Goal: Task Accomplishment & Management: Complete application form

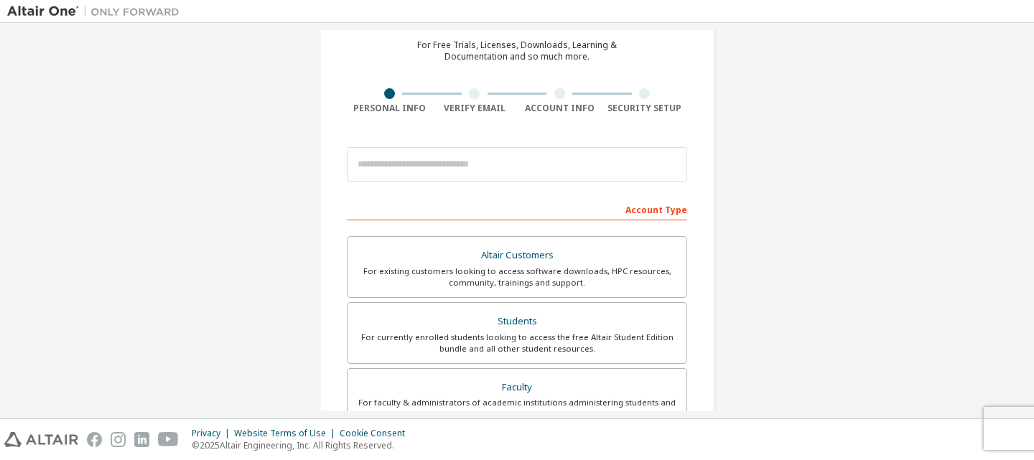
scroll to position [20, 0]
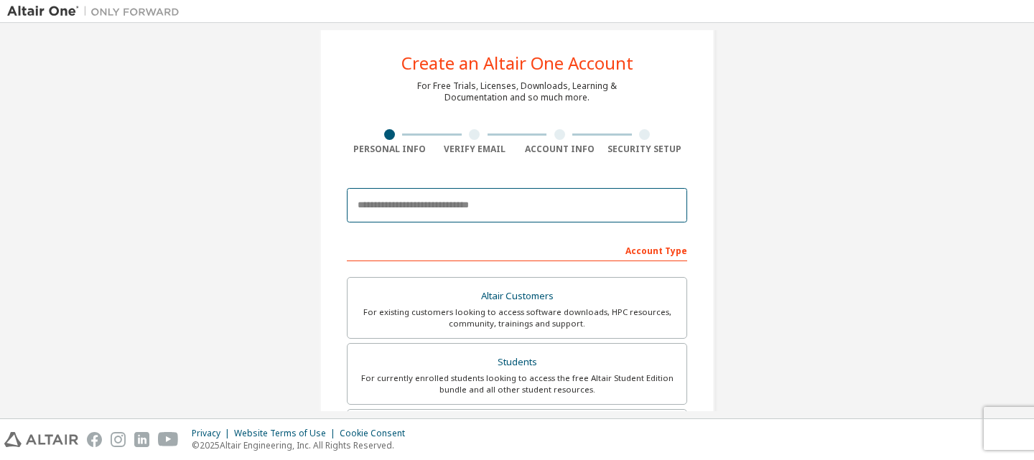
click at [396, 198] on input "email" at bounding box center [517, 205] width 340 height 34
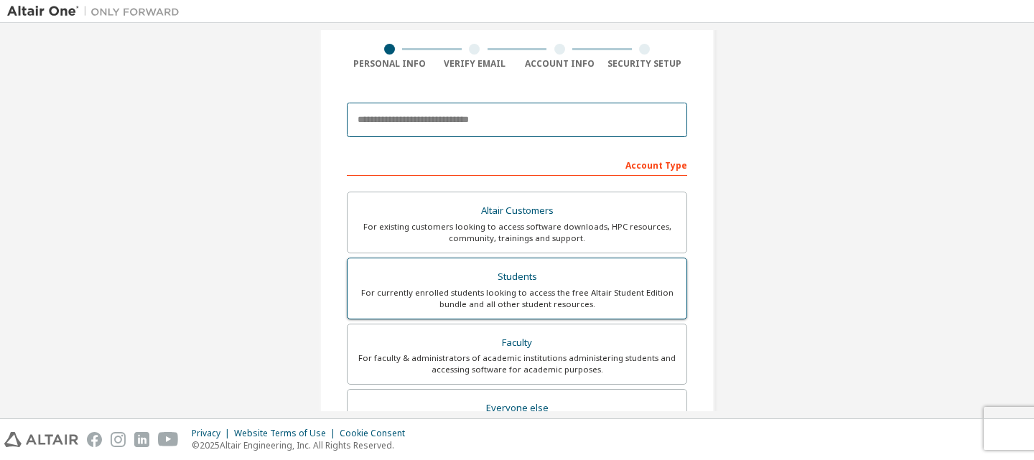
scroll to position [164, 0]
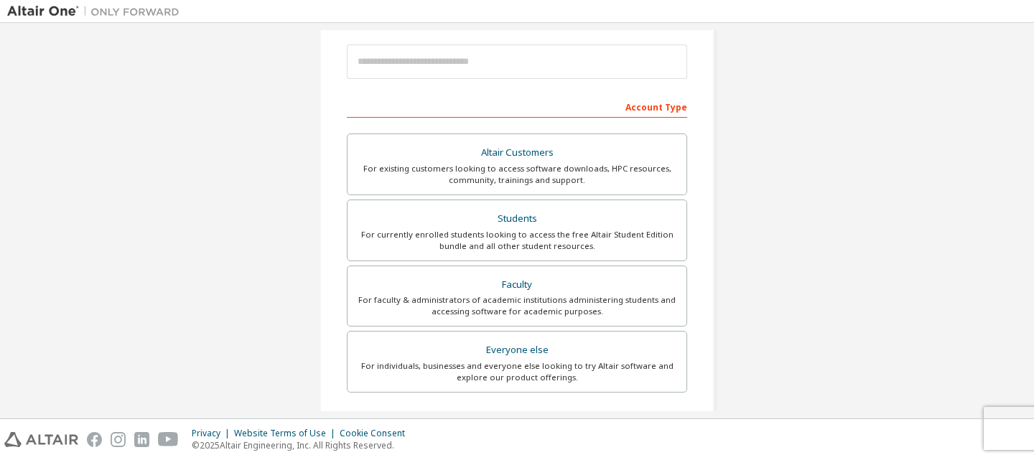
click at [456, 34] on div "Create an Altair One Account For Free Trials, Licenses, Downloads, Learning & D…" at bounding box center [516, 247] width 395 height 726
click at [451, 63] on input "email" at bounding box center [517, 62] width 340 height 34
click at [472, 72] on input "email" at bounding box center [517, 62] width 340 height 34
click at [467, 57] on input "email" at bounding box center [517, 62] width 340 height 34
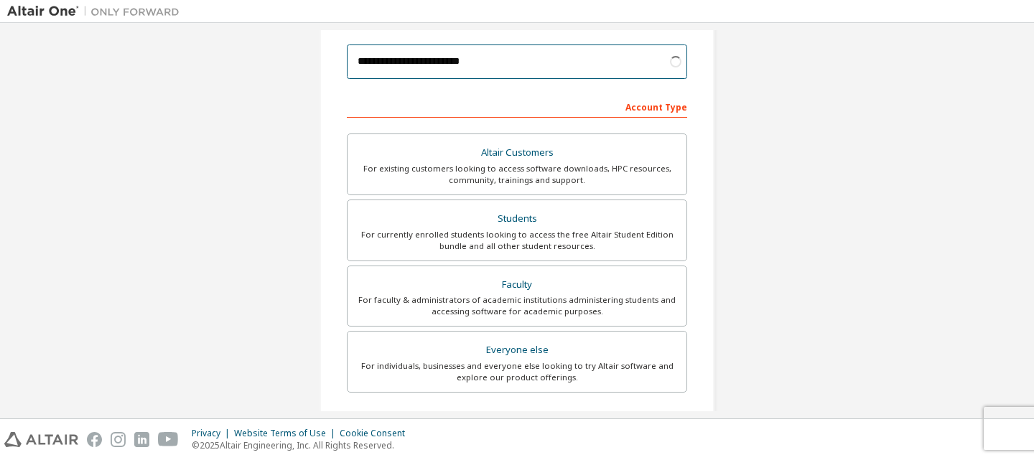
type input "**********"
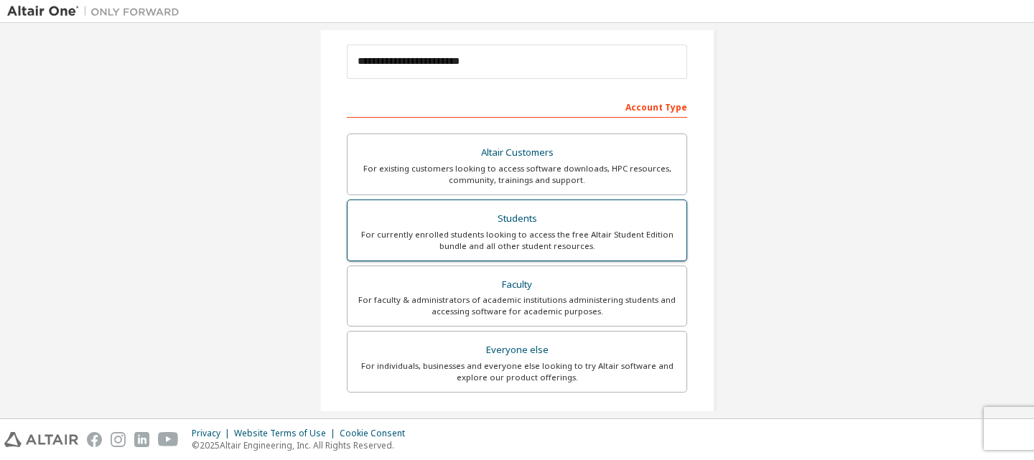
click at [437, 240] on div "For currently enrolled students looking to access the free Altair Student Editi…" at bounding box center [517, 240] width 322 height 23
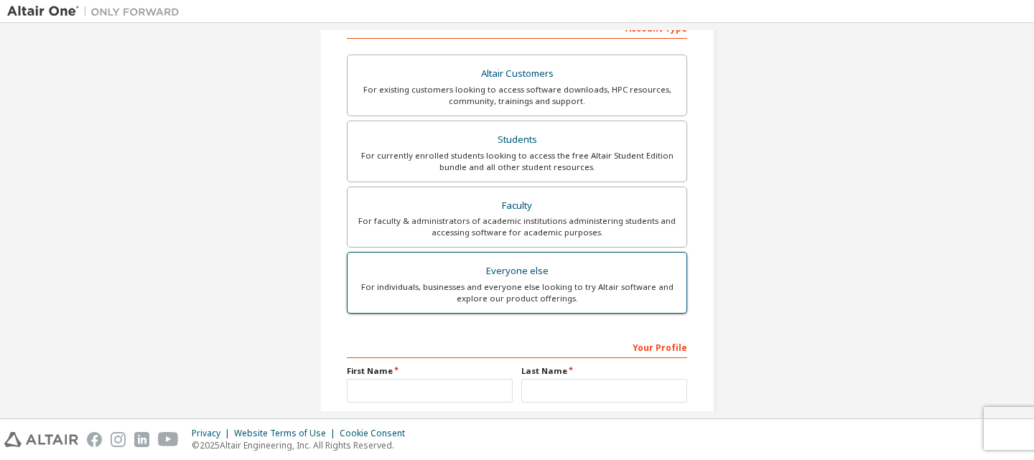
scroll to position [379, 0]
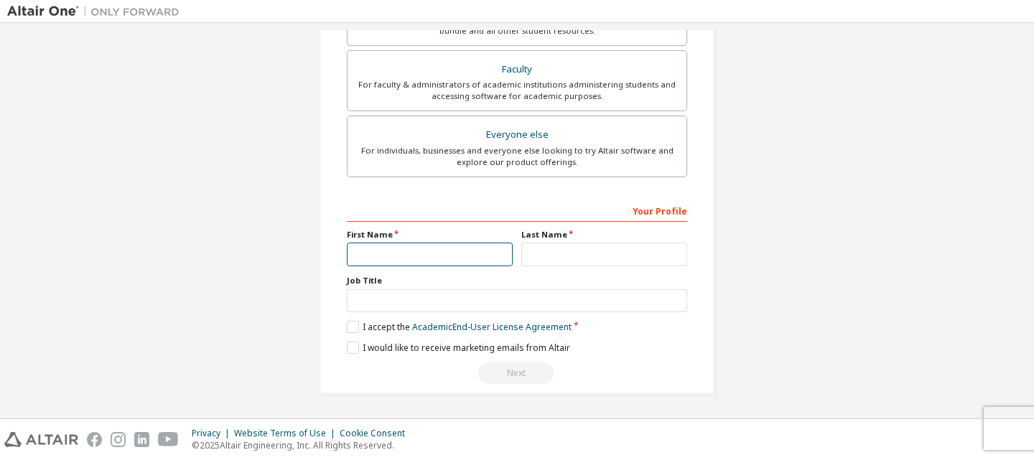
click at [442, 262] on input "text" at bounding box center [430, 255] width 166 height 24
type input "******"
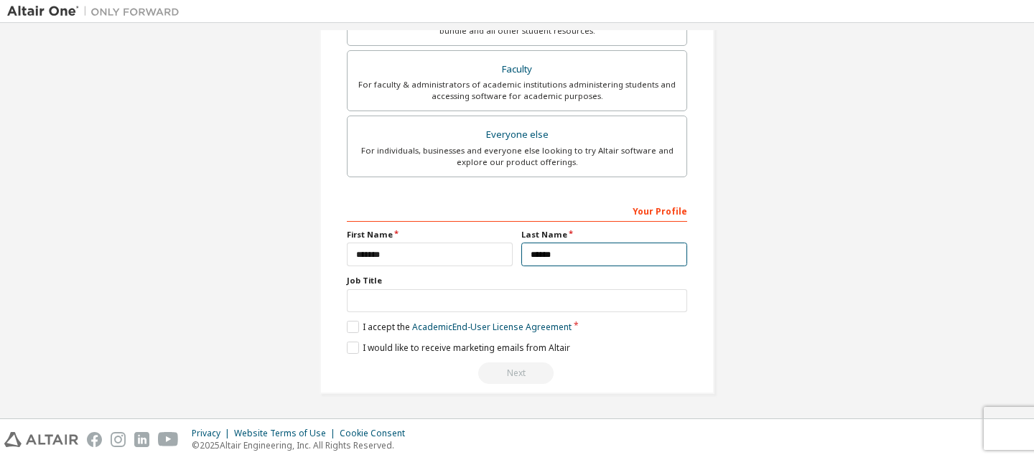
type input "******"
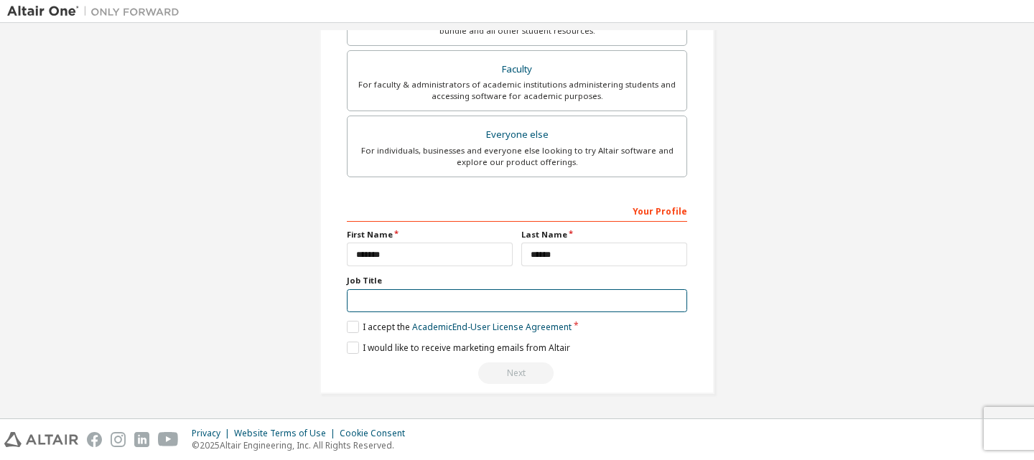
click at [518, 297] on input "text" at bounding box center [517, 301] width 340 height 24
type input "*******"
click at [350, 329] on label "I accept the Academic End-User License Agreement" at bounding box center [459, 327] width 225 height 12
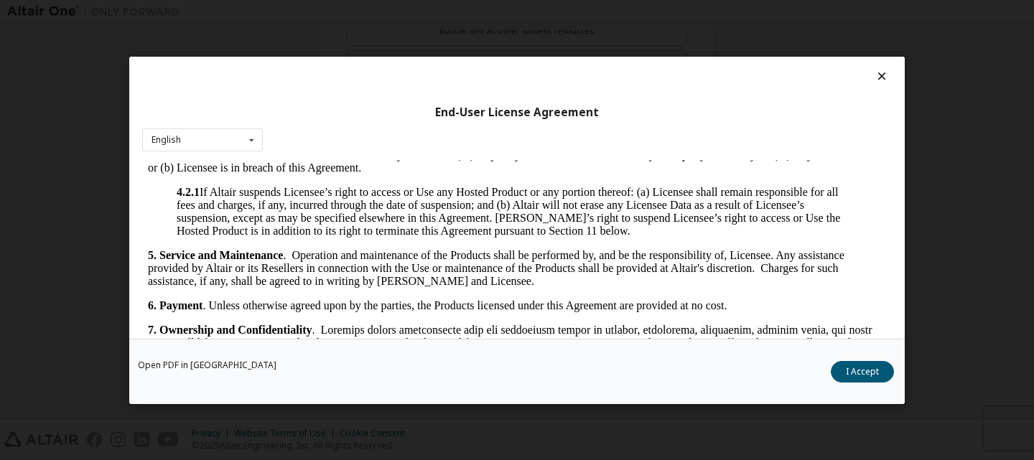
scroll to position [1866, 0]
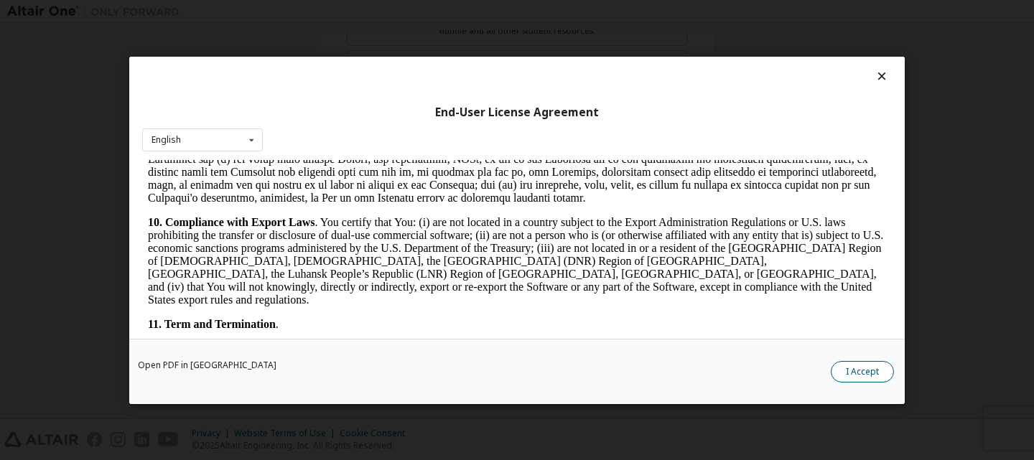
click at [833, 368] on button "I Accept" at bounding box center [862, 371] width 63 height 22
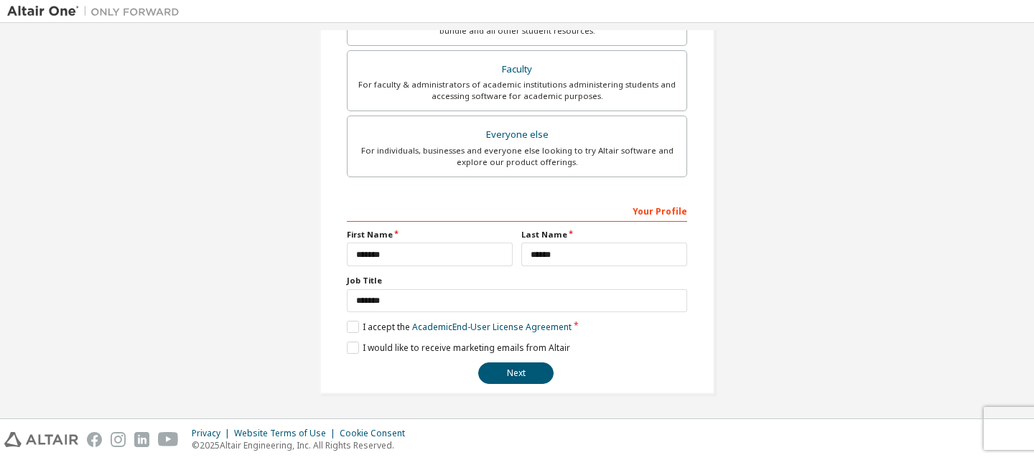
click at [516, 385] on div "**********" at bounding box center [516, 31] width 395 height 726
click at [516, 378] on button "Next" at bounding box center [515, 374] width 75 height 22
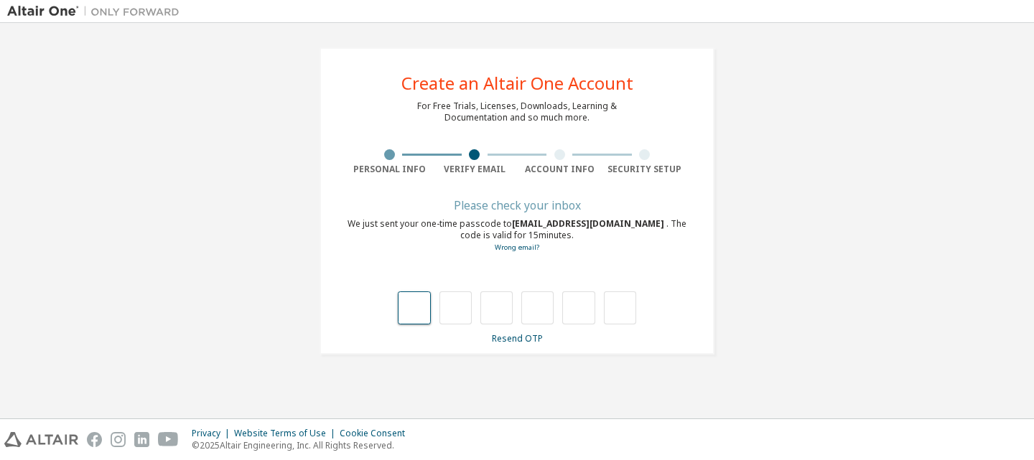
scroll to position [0, 0]
type input "*"
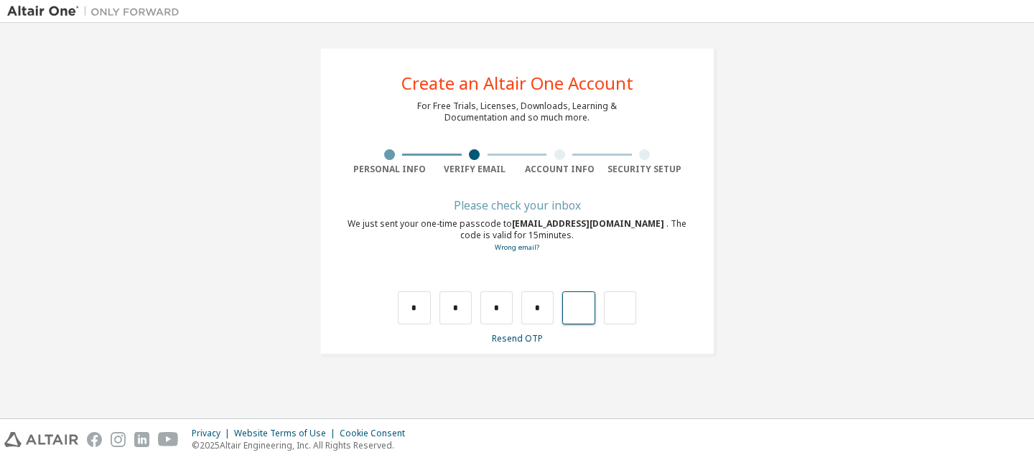
type input "*"
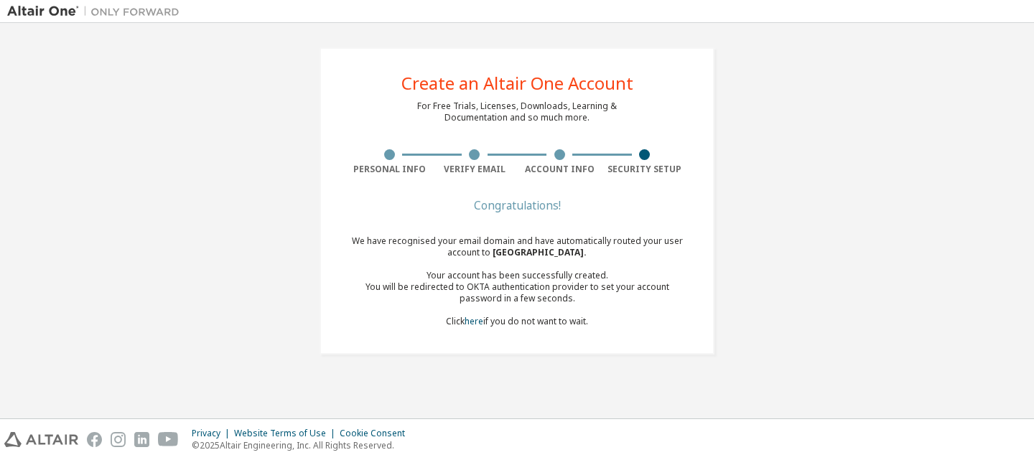
click at [546, 323] on div "We have recognised your email domain and have automatically routed your user ac…" at bounding box center [517, 281] width 340 height 92
click at [554, 322] on div "We have recognised your email domain and have automatically routed your user ac…" at bounding box center [517, 281] width 340 height 92
drag, startPoint x: 522, startPoint y: 299, endPoint x: 506, endPoint y: 307, distance: 17.7
click at [522, 298] on div "You will be redirected to OKTA authentication provider to set your account pass…" at bounding box center [517, 292] width 340 height 23
click at [480, 324] on link "here" at bounding box center [473, 321] width 19 height 12
